Goal: Task Accomplishment & Management: Manage account settings

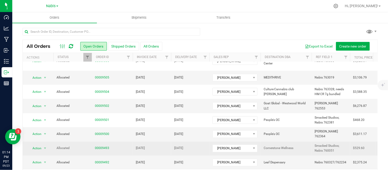
scroll to position [17, 0]
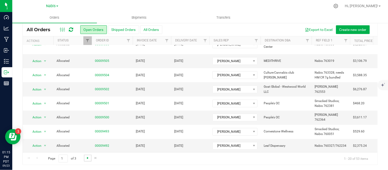
click at [89, 159] on span "Go to the next page" at bounding box center [88, 158] width 4 height 4
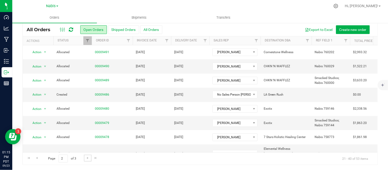
scroll to position [185, 0]
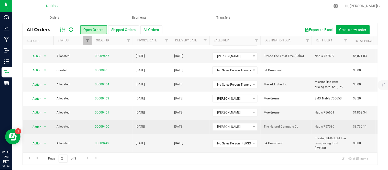
click at [101, 125] on link "00009450" at bounding box center [102, 127] width 14 height 5
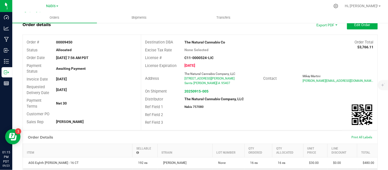
click at [196, 107] on strong "Nabis 757080" at bounding box center [193, 107] width 19 height 4
copy strong "757080"
click at [197, 91] on strong "20250915-005" at bounding box center [196, 91] width 24 height 4
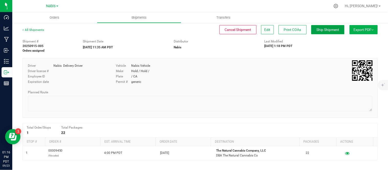
click at [314, 33] on button "Ship Shipment" at bounding box center [327, 29] width 33 height 9
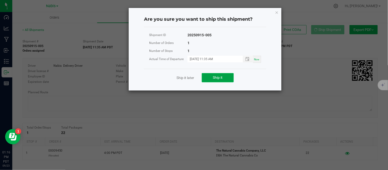
click at [219, 76] on span "Ship it" at bounding box center [218, 77] width 10 height 4
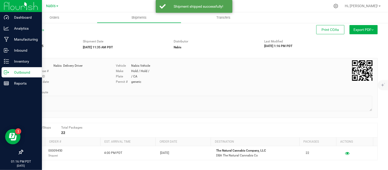
click at [14, 70] on p "Outbound" at bounding box center [24, 72] width 31 height 6
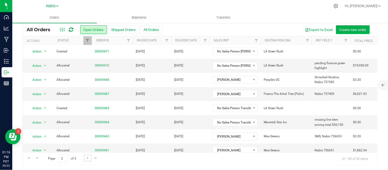
scroll to position [185, 0]
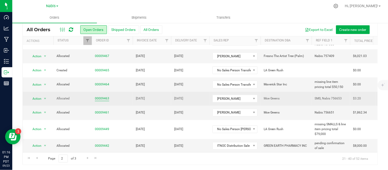
click at [103, 96] on link "00009463" at bounding box center [102, 98] width 14 height 5
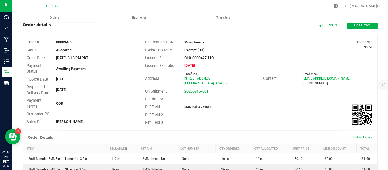
click at [205, 105] on div "SMS, Nabis 756653" at bounding box center [220, 107] width 79 height 5
copy strong "756653"
click at [362, 24] on span "Edit Order" at bounding box center [362, 25] width 16 height 4
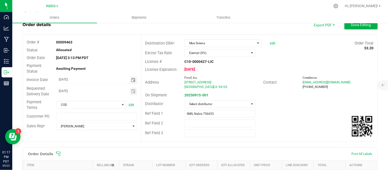
click at [64, 79] on input "[DATE]" at bounding box center [93, 79] width 73 height 6
type input "[DATE]"
click at [63, 89] on input "[DATE]" at bounding box center [93, 91] width 73 height 6
type input "[DATE]"
click at [351, 26] on span "Done Editing" at bounding box center [361, 25] width 20 height 4
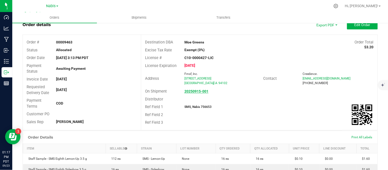
click at [198, 92] on strong "20250915-001" at bounding box center [196, 91] width 24 height 4
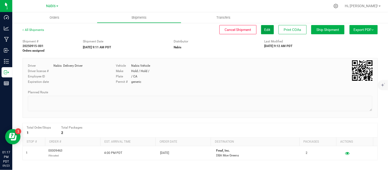
click at [261, 32] on button "Edit" at bounding box center [267, 29] width 13 height 9
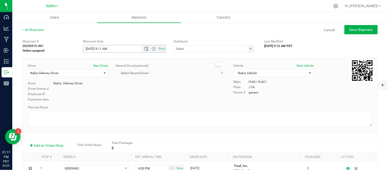
type input "Nabis"
click at [88, 47] on input "[DATE] 9:11 AM" at bounding box center [116, 48] width 67 height 7
click at [349, 28] on span "Save Shipment" at bounding box center [361, 30] width 24 height 4
type input "[DATE] 4:11 PM"
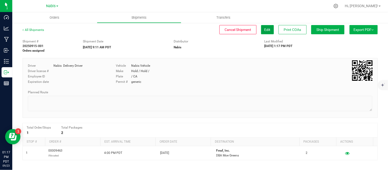
click at [264, 31] on span "Edit" at bounding box center [267, 30] width 6 height 4
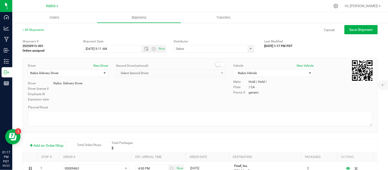
type input "Nabis"
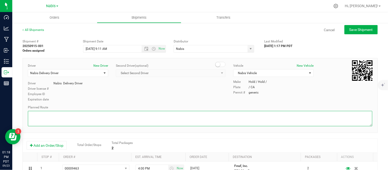
click at [198, 116] on textarea at bounding box center [200, 118] width 344 height 15
type textarea "follow google"
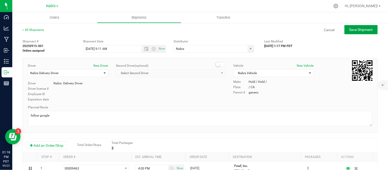
click at [353, 31] on span "Save Shipment" at bounding box center [361, 30] width 24 height 4
type input "[DATE] 4:11 PM"
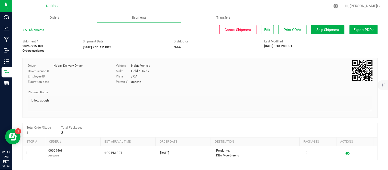
click at [307, 31] on div "Ship Shipment" at bounding box center [325, 29] width 37 height 9
click at [319, 29] on span "Ship Shipment" at bounding box center [328, 30] width 23 height 4
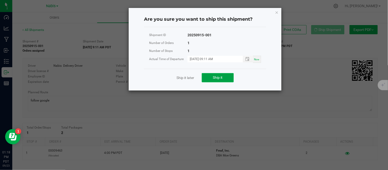
click at [221, 82] on button "Ship it" at bounding box center [218, 77] width 32 height 9
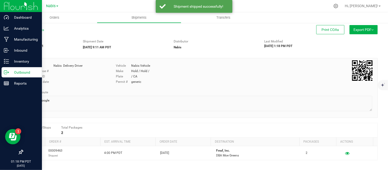
click at [26, 71] on p "Outbound" at bounding box center [24, 72] width 31 height 6
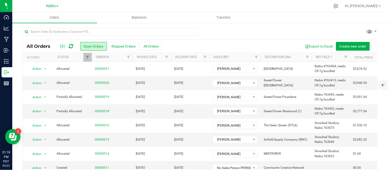
scroll to position [17, 0]
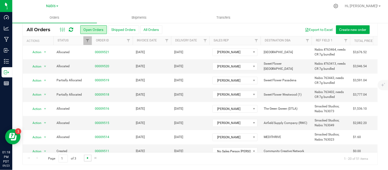
click at [87, 160] on span "Go to the next page" at bounding box center [88, 158] width 4 height 4
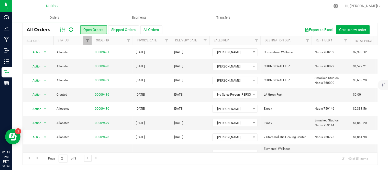
scroll to position [185, 0]
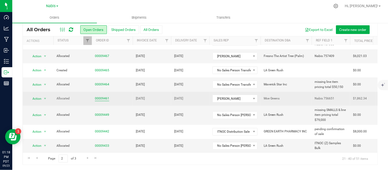
click at [107, 96] on link "00009461" at bounding box center [102, 98] width 14 height 5
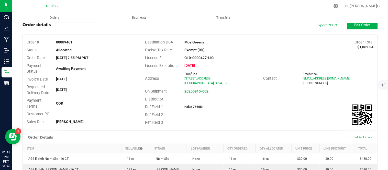
click at [196, 107] on strong "Nabis 756651" at bounding box center [193, 107] width 19 height 4
copy strong "756651"
